Goal: Transaction & Acquisition: Purchase product/service

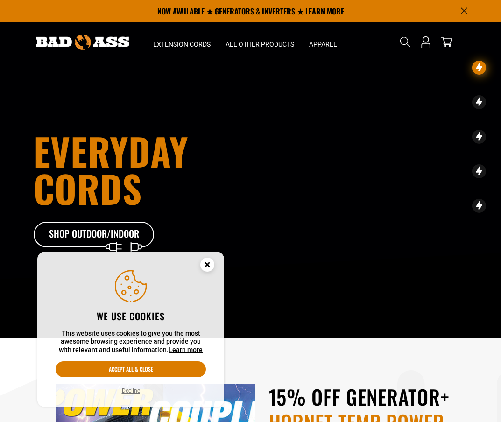
click at [208, 267] on circle "Cookie Consent" at bounding box center [207, 265] width 14 height 14
click at [210, 45] on span "Extension Cords" at bounding box center [181, 44] width 57 height 8
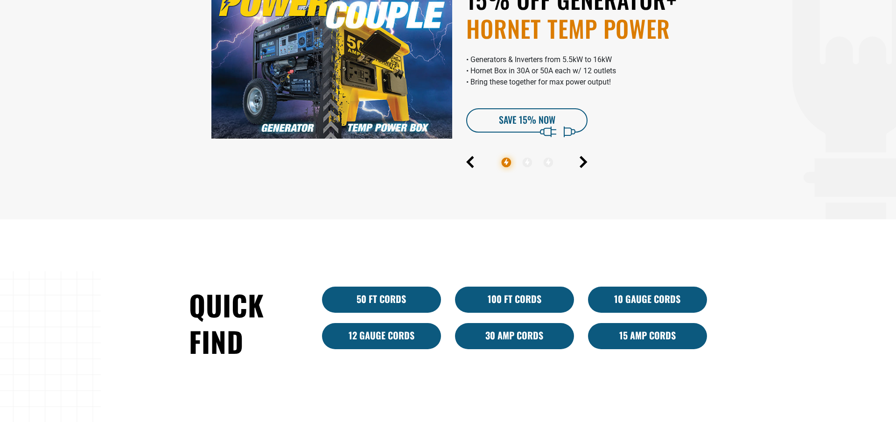
scroll to position [734, 0]
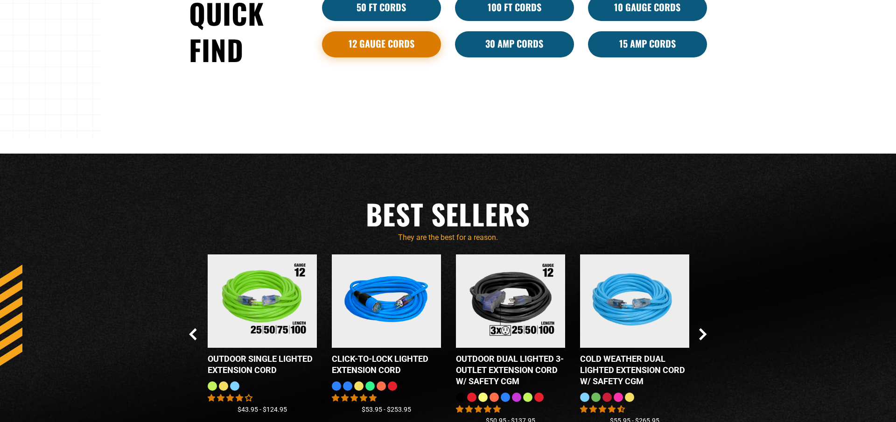
click at [400, 42] on link "12 Gauge Cords" at bounding box center [381, 44] width 119 height 26
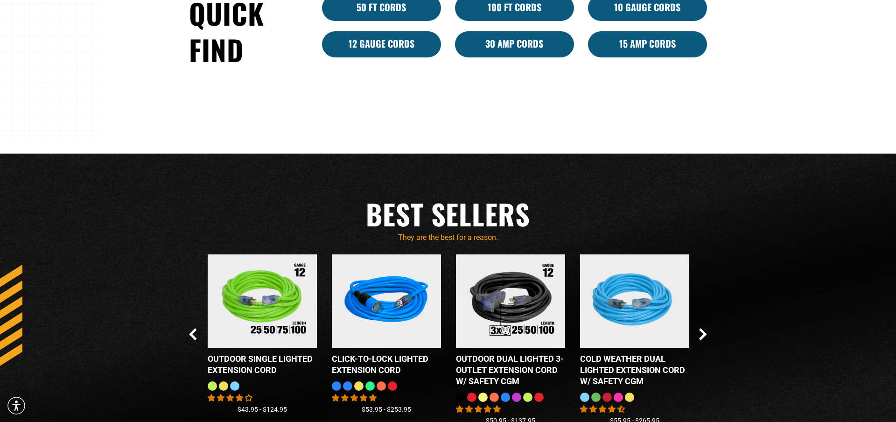
scroll to position [735, 0]
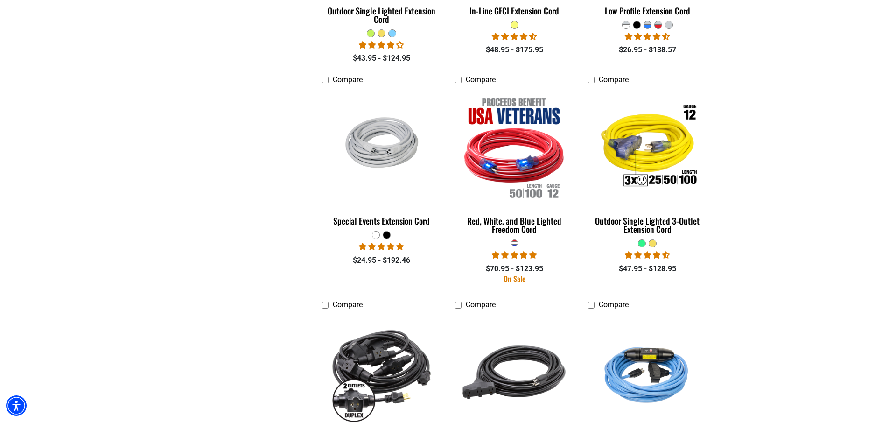
scroll to position [1107, 0]
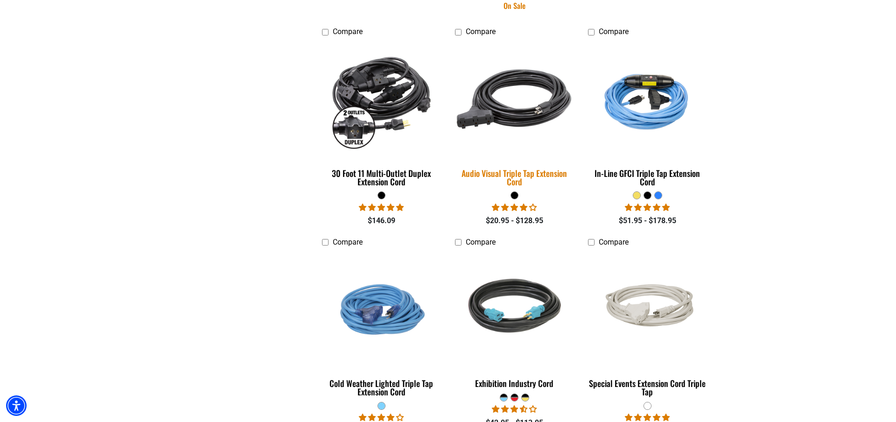
click at [518, 177] on div "Audio Visual Triple Tap Extension Cord" at bounding box center [514, 177] width 119 height 17
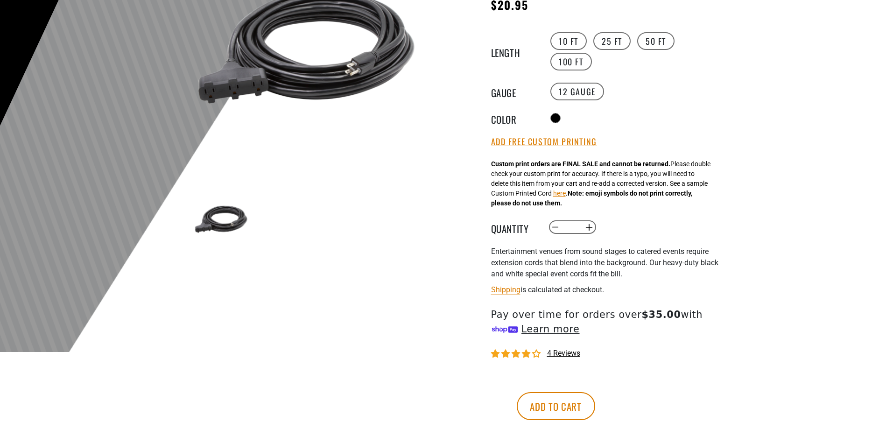
scroll to position [329, 0]
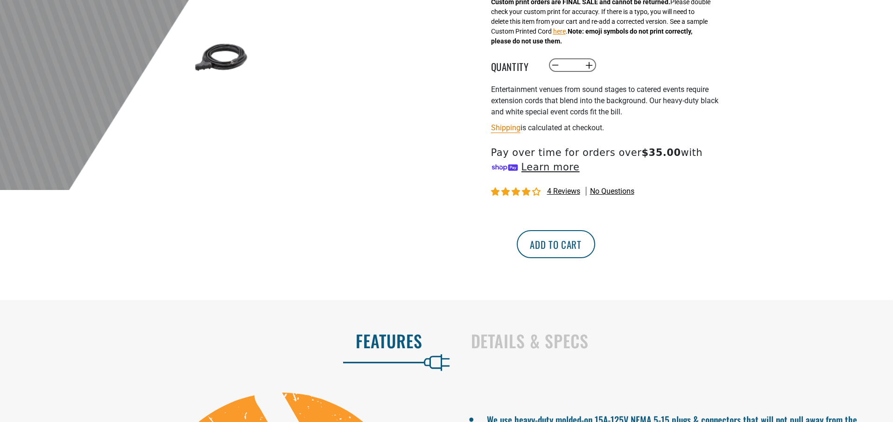
click at [595, 254] on button "Add to cart" at bounding box center [556, 244] width 78 height 28
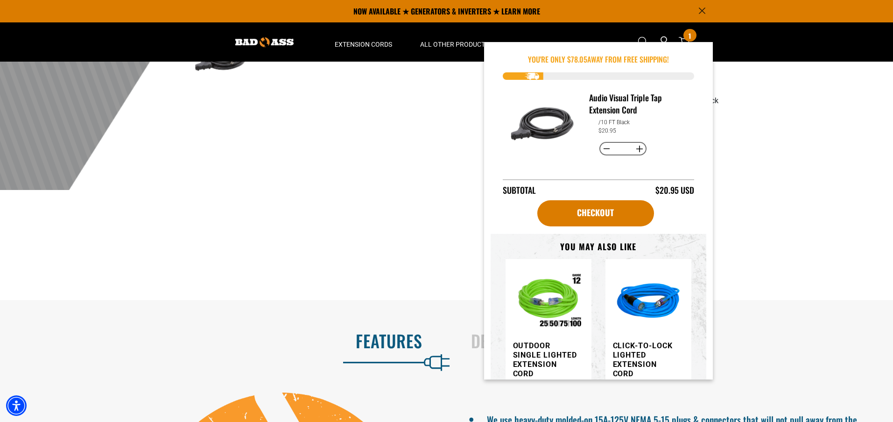
click at [794, 154] on div at bounding box center [446, 211] width 893 height 422
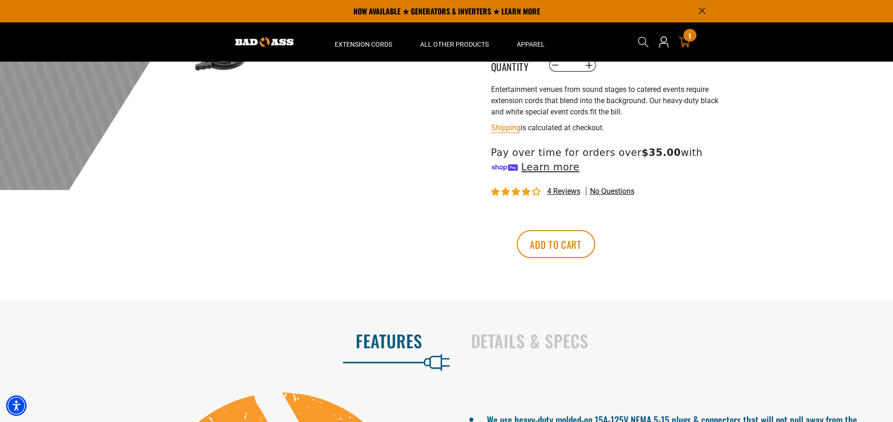
click at [688, 38] on span "1" at bounding box center [689, 35] width 2 height 7
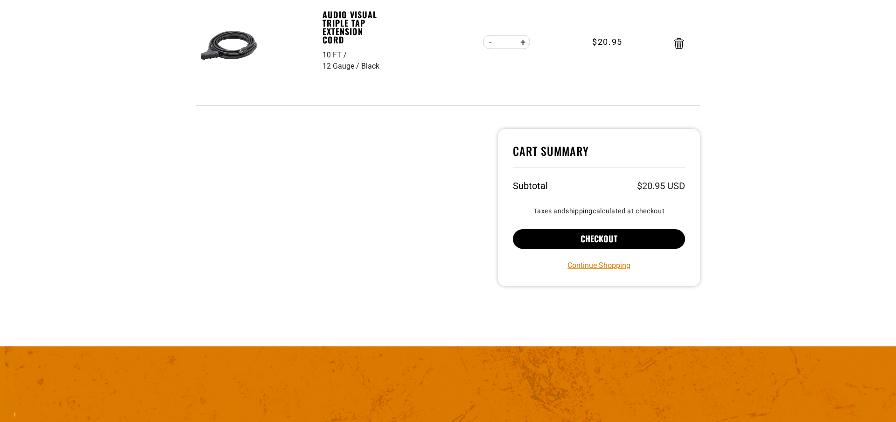
scroll to position [211, 0]
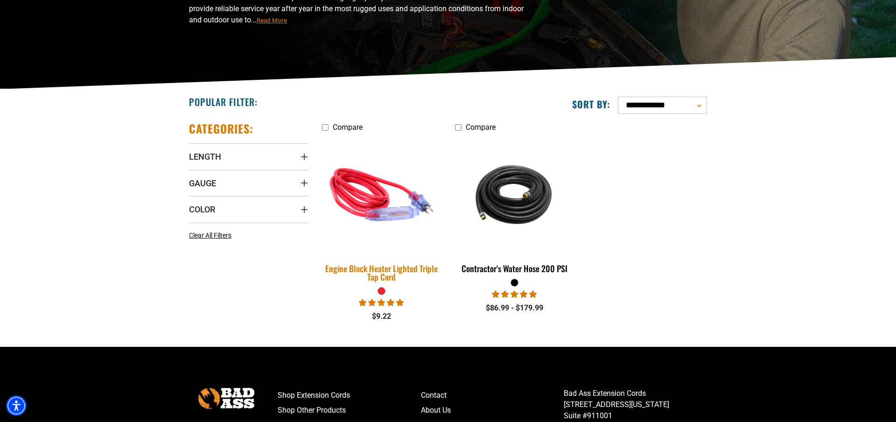
click at [380, 275] on div "Engine Block Heater Lighted Triple Tap Cord" at bounding box center [381, 272] width 119 height 17
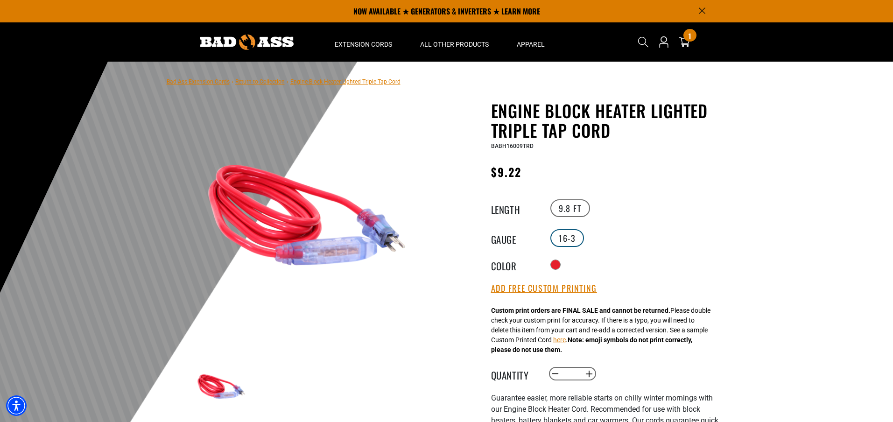
click at [565, 236] on label "16-3" at bounding box center [567, 238] width 34 height 18
